Goal: Find specific page/section: Find specific page/section

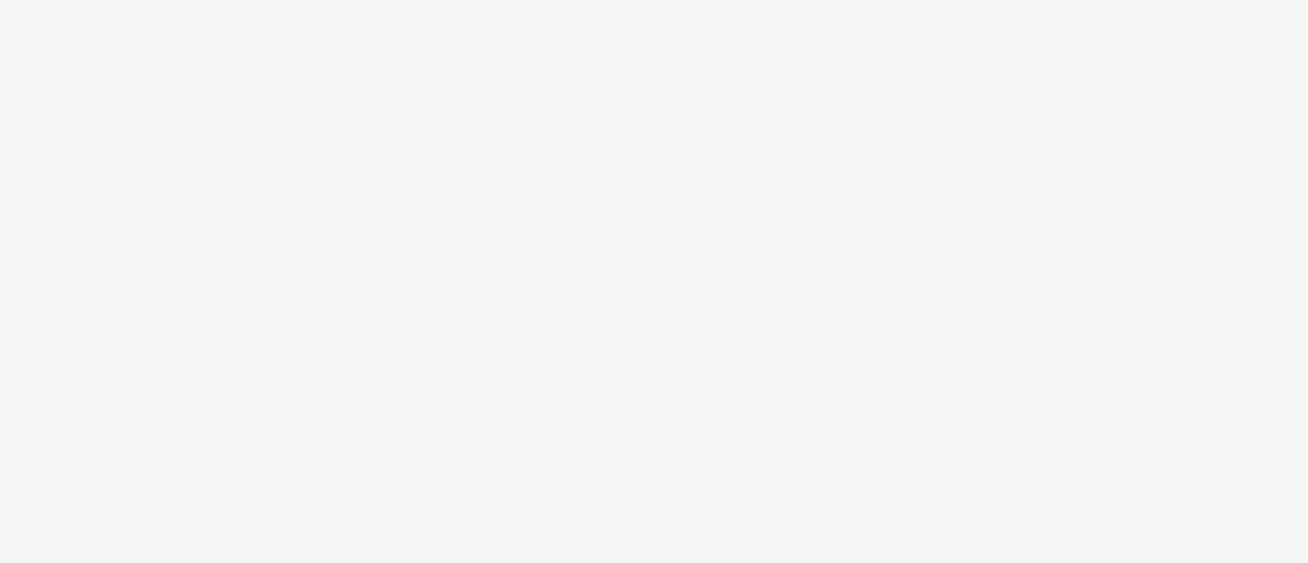
select select "ac009755-aa48-4799-8050-7a339a378eb8"
select select "79162ed7-0017-4339-93b0-3399b708648f"
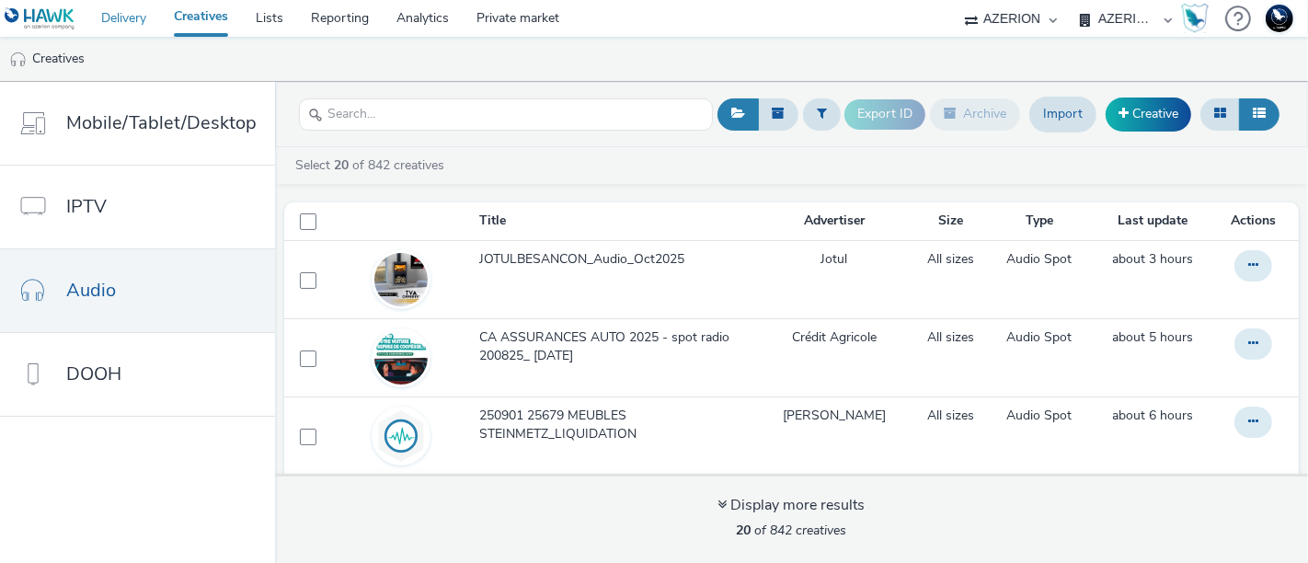
click at [122, 7] on link "Delivery" at bounding box center [123, 18] width 73 height 37
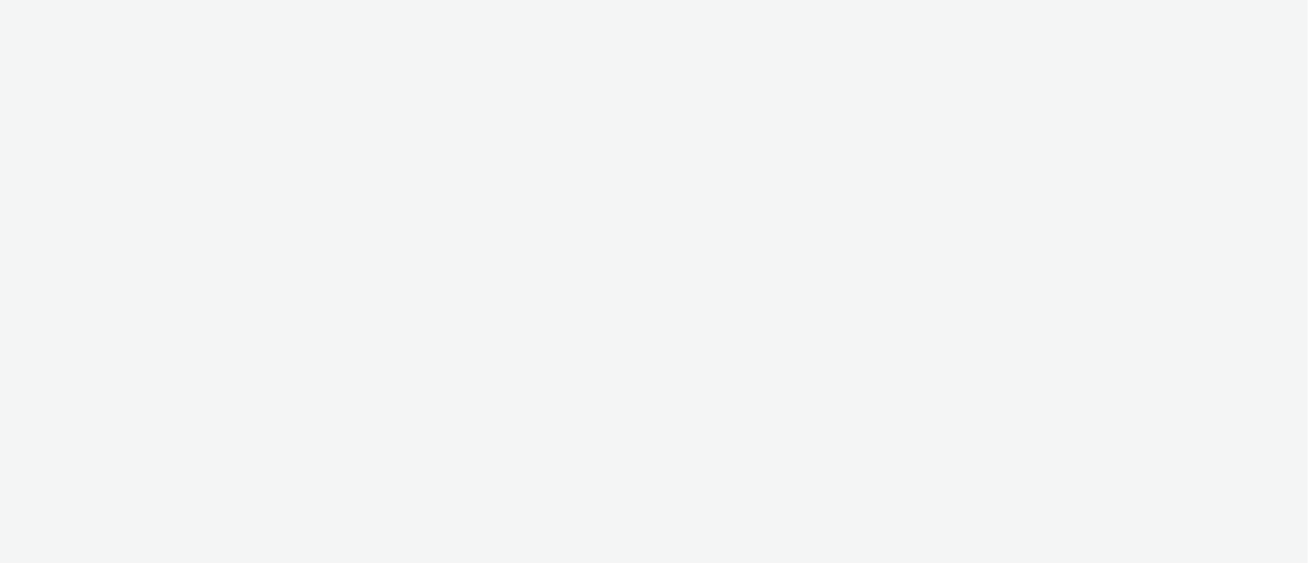
select select "a481bd8c-4acc-4c4f-8598-4e6659adaf07"
select select "f4db3760-27fe-4d14-9c44-df0c95b595a4"
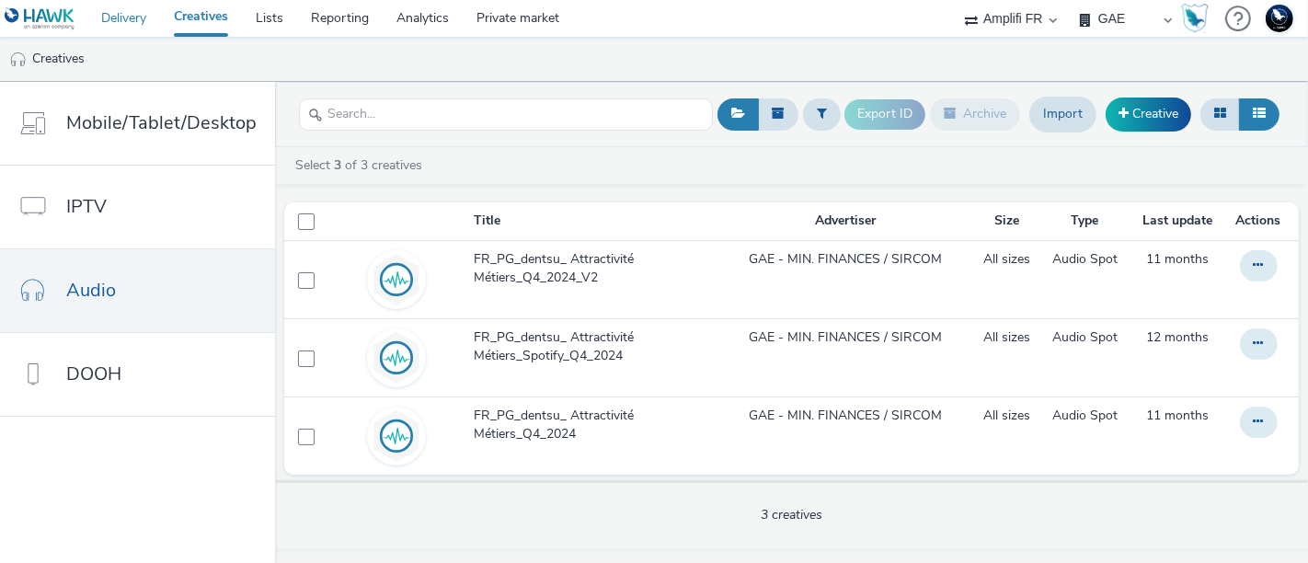
click at [130, 19] on link "Delivery" at bounding box center [123, 18] width 73 height 37
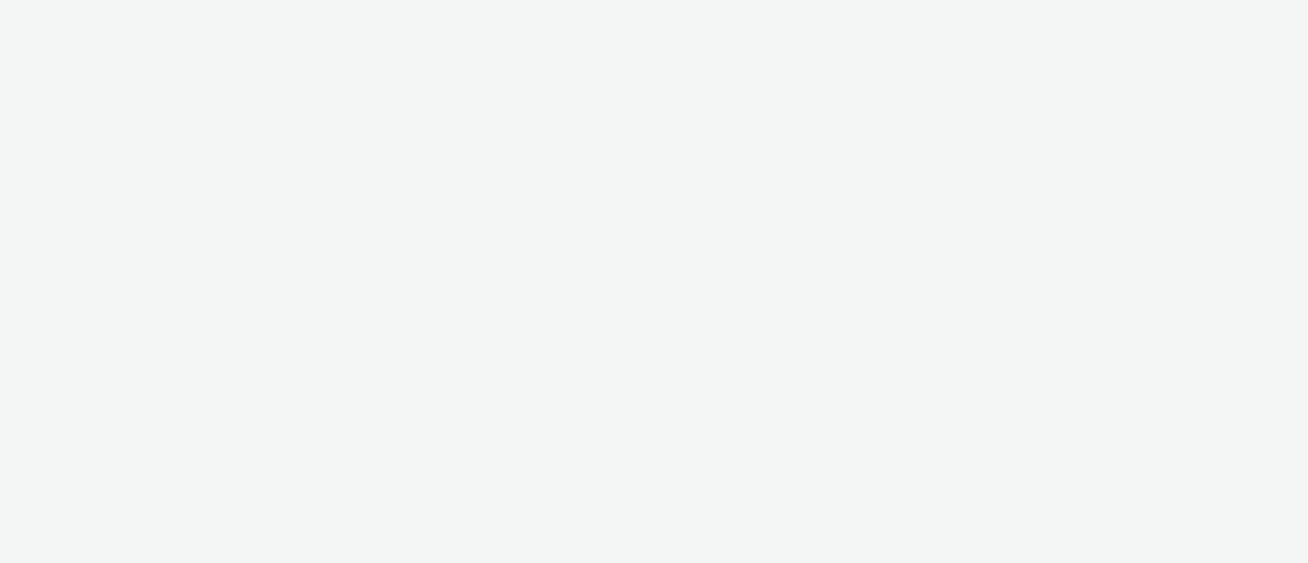
select select "ac009755-aa48-4799-8050-7a339a378eb8"
select select "79162ed7-0017-4339-93b0-3399b708648f"
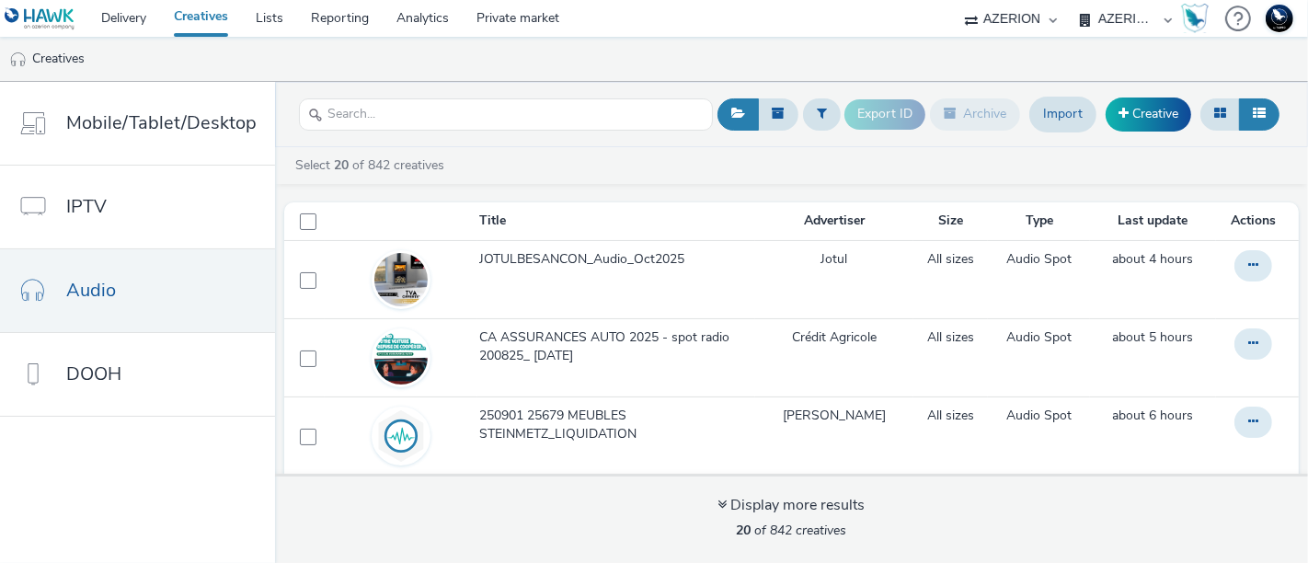
click at [1129, 17] on select "AZERION AZERION APAC AZERION AUSTRIA AZERION BEL - ADEXPERTS AZERION BRAZIL AZE…" at bounding box center [1125, 18] width 110 height 37
click at [120, 14] on link "Delivery" at bounding box center [123, 18] width 73 height 37
